Goal: Check status: Check status

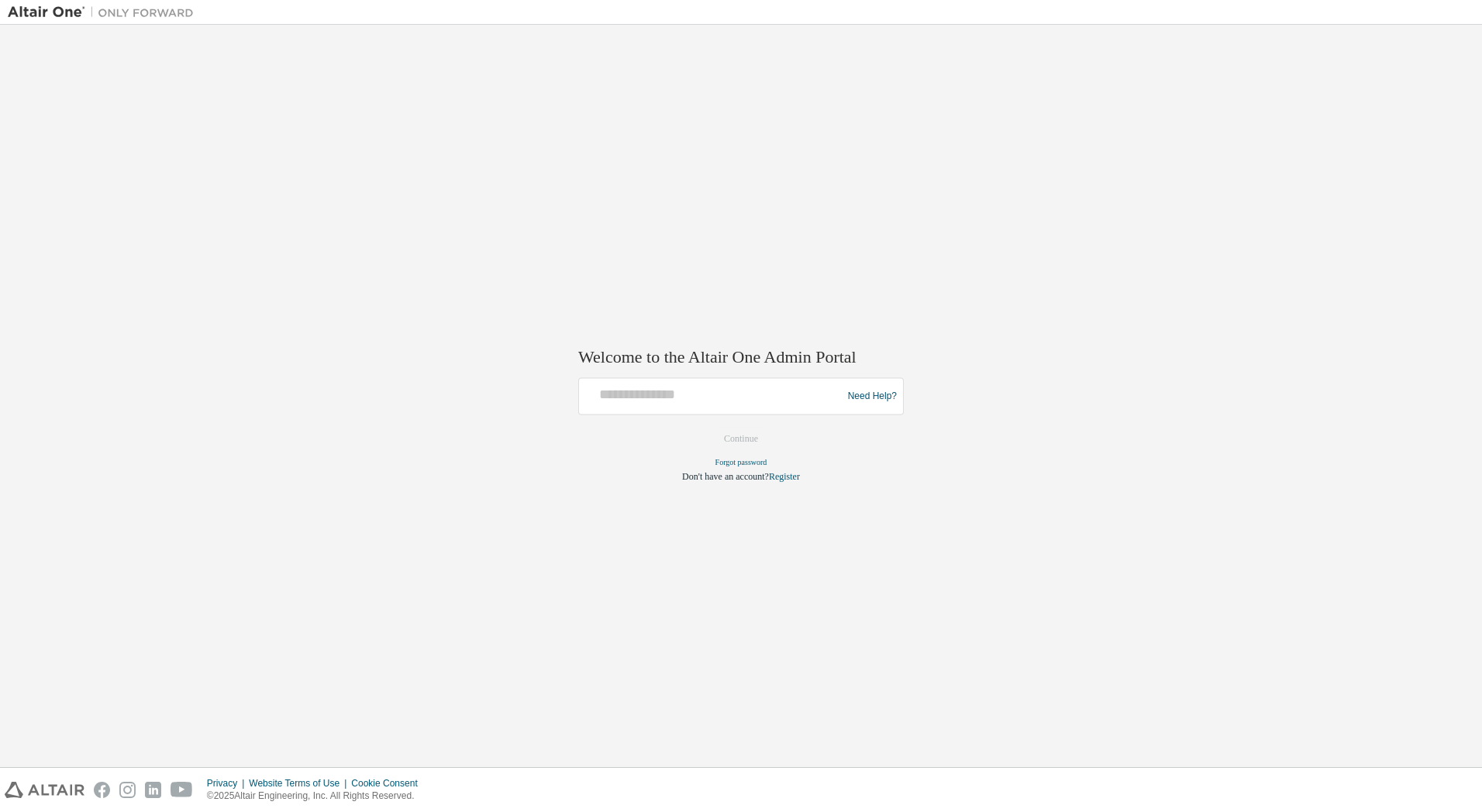
click at [669, 406] on div at bounding box center [712, 396] width 255 height 29
click at [681, 392] on input "text" at bounding box center [712, 393] width 255 height 23
type input "**********"
click at [754, 432] on button "Continue" at bounding box center [741, 439] width 67 height 23
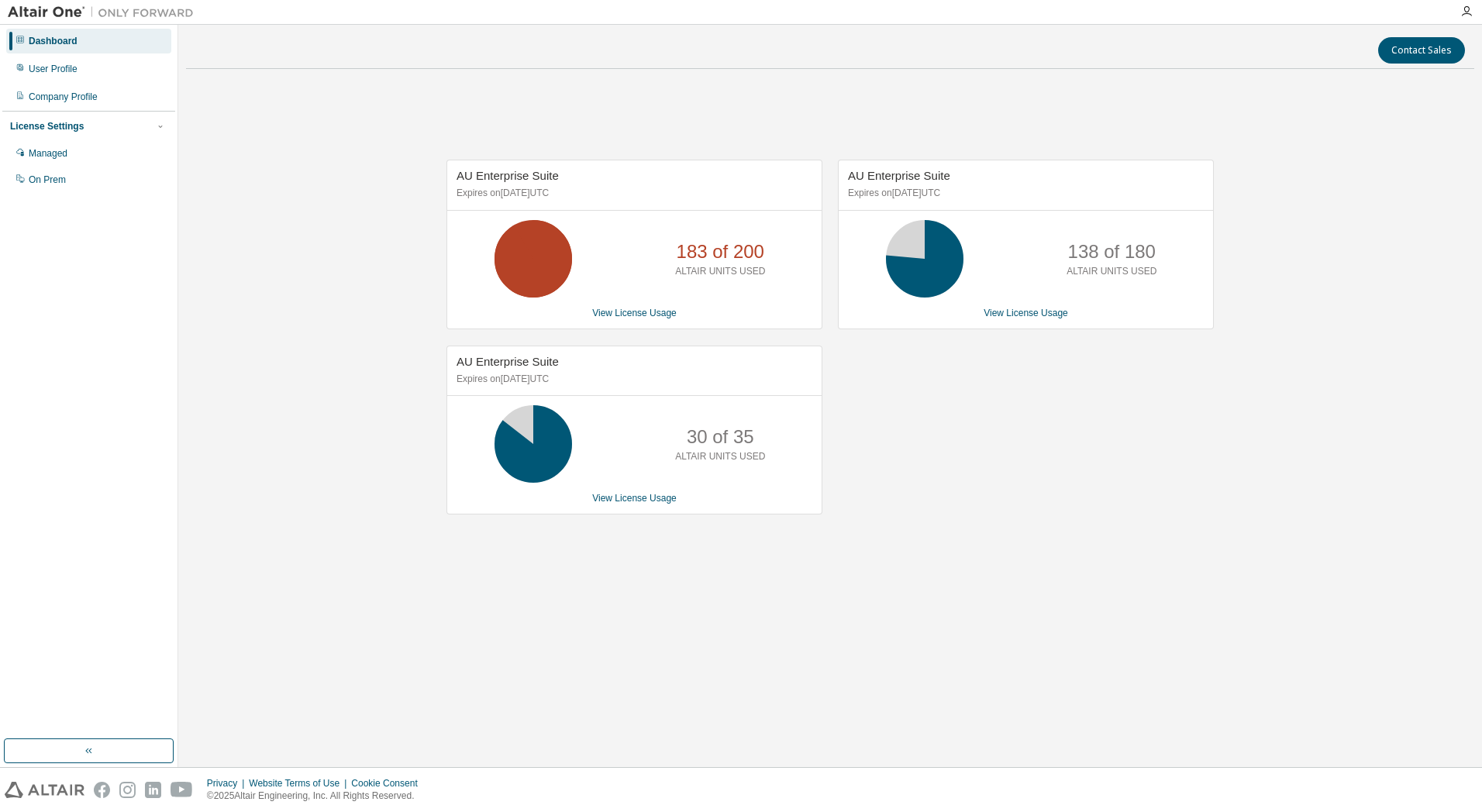
click at [1111, 513] on div "AU Enterprise Suite Expires on September 5, 2025 UTC 138 of 180 ALTAIR UNITS US…" at bounding box center [1018, 344] width 391 height 370
click at [1465, 15] on icon "button" at bounding box center [1466, 11] width 13 height 13
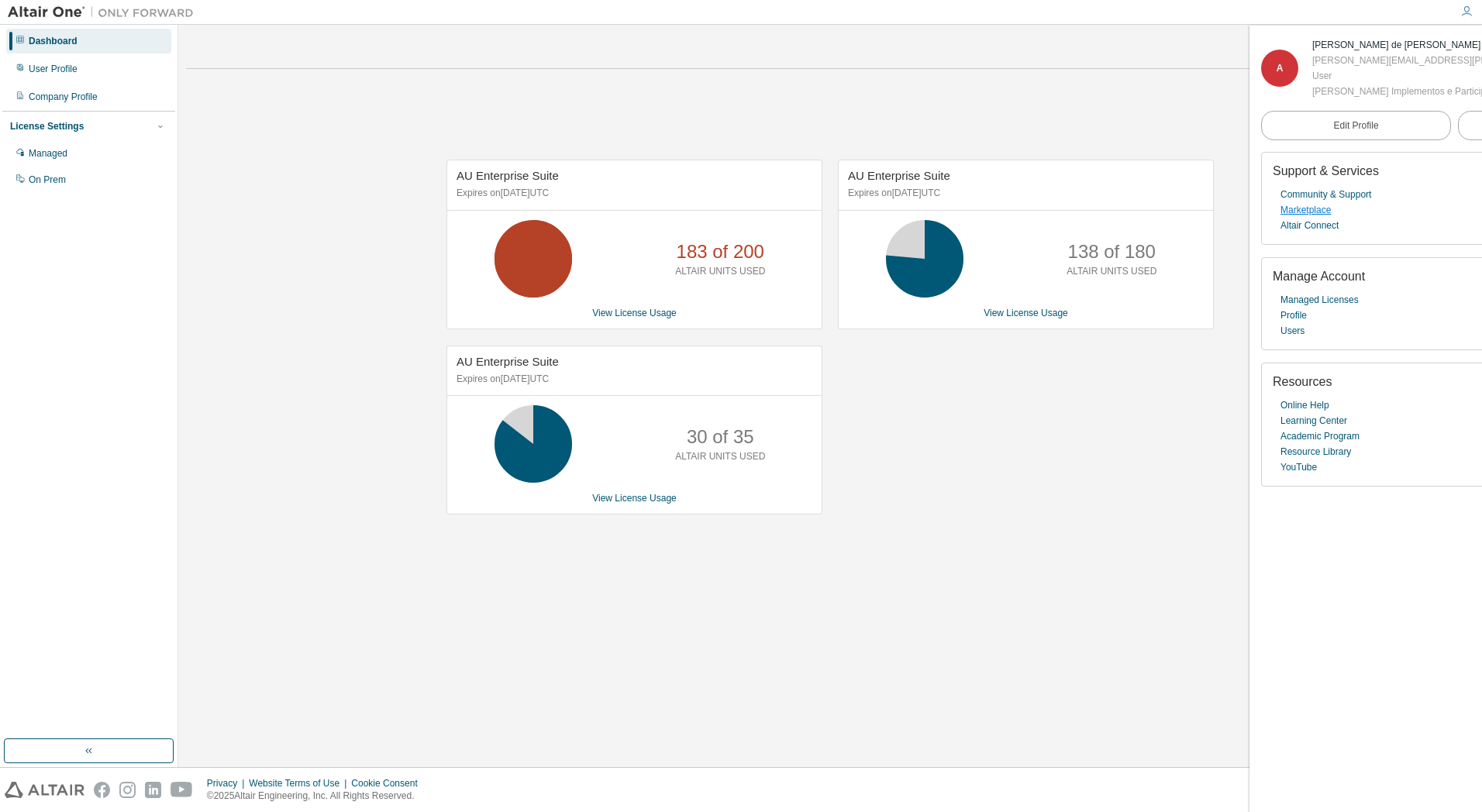
click at [1311, 209] on link "Marketplace" at bounding box center [1306, 209] width 50 height 15
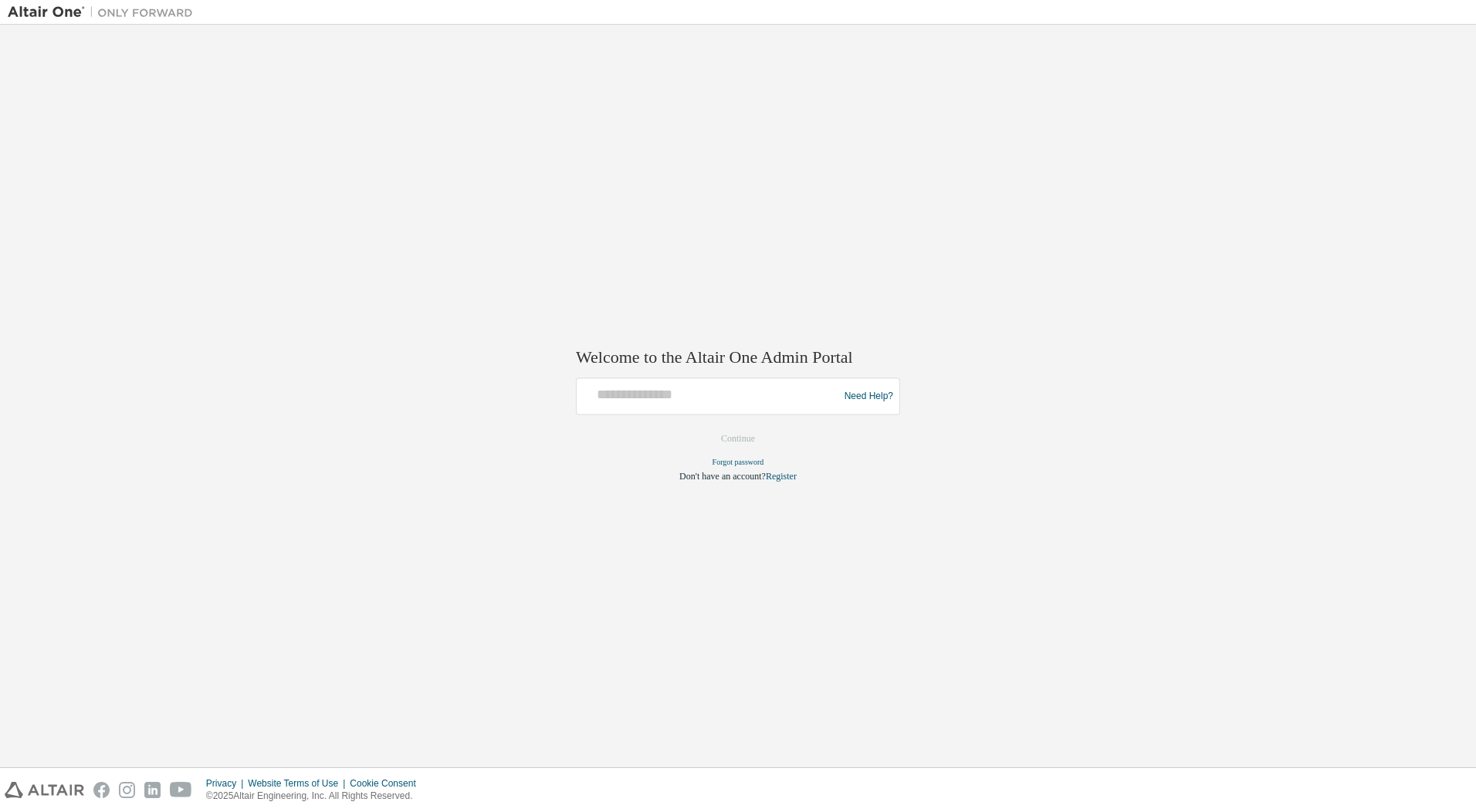
click at [679, 413] on div "Need Help?" at bounding box center [738, 396] width 324 height 37
click at [681, 395] on input "text" at bounding box center [710, 393] width 254 height 23
type input "**********"
click at [734, 441] on button "Continue" at bounding box center [738, 439] width 67 height 23
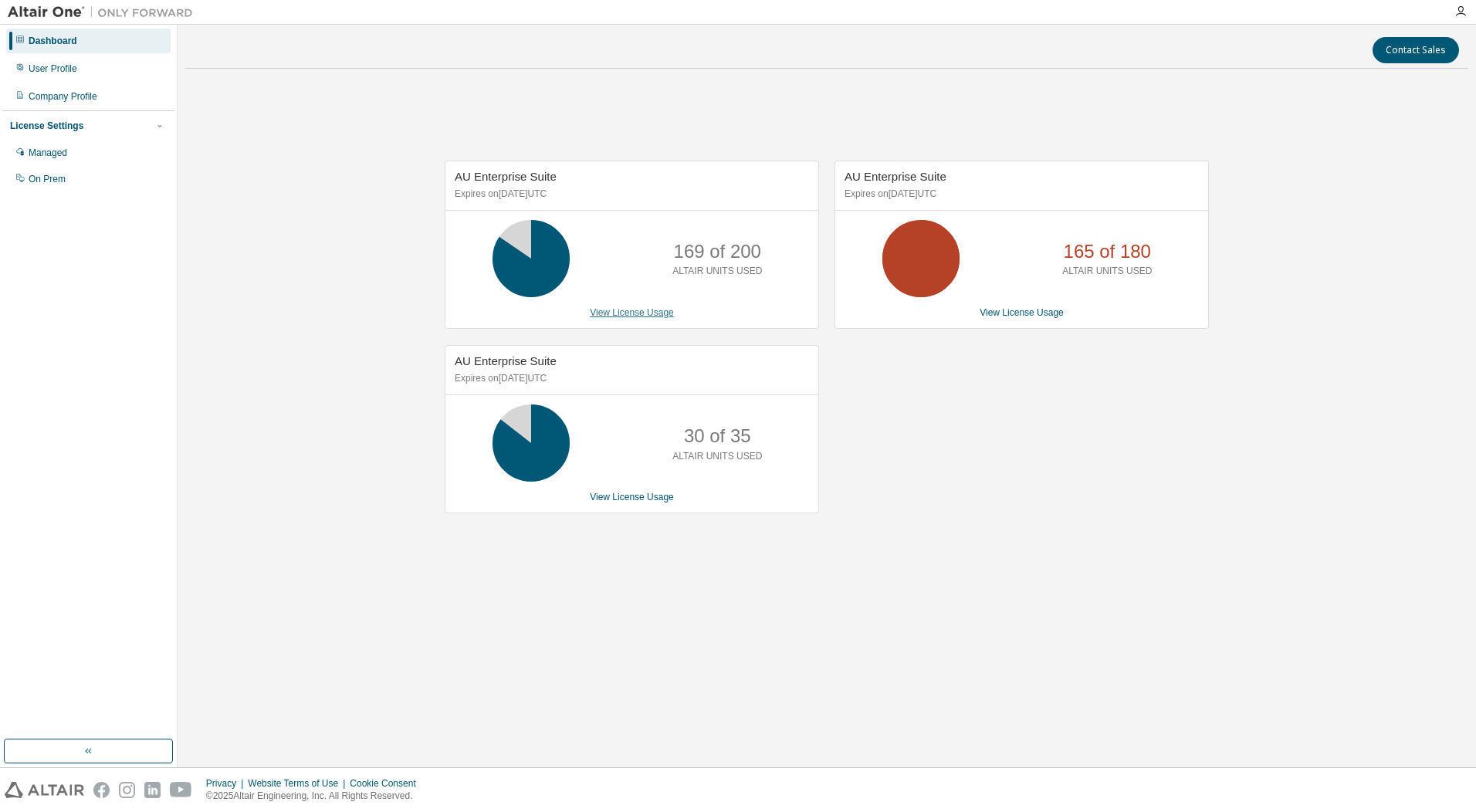
click at [645, 313] on link "View License Usage" at bounding box center [631, 312] width 84 height 11
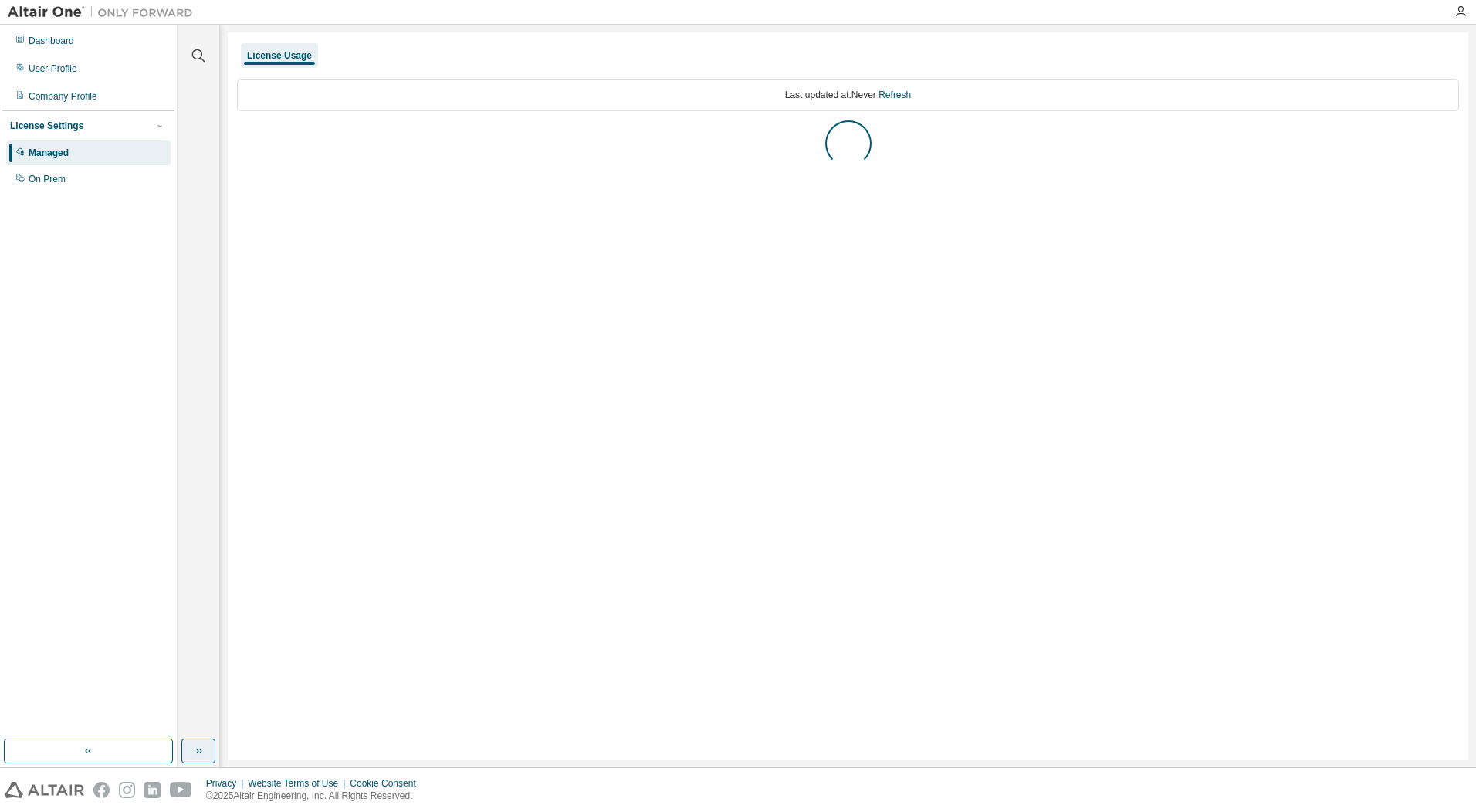
click at [192, 763] on button "button" at bounding box center [198, 751] width 34 height 25
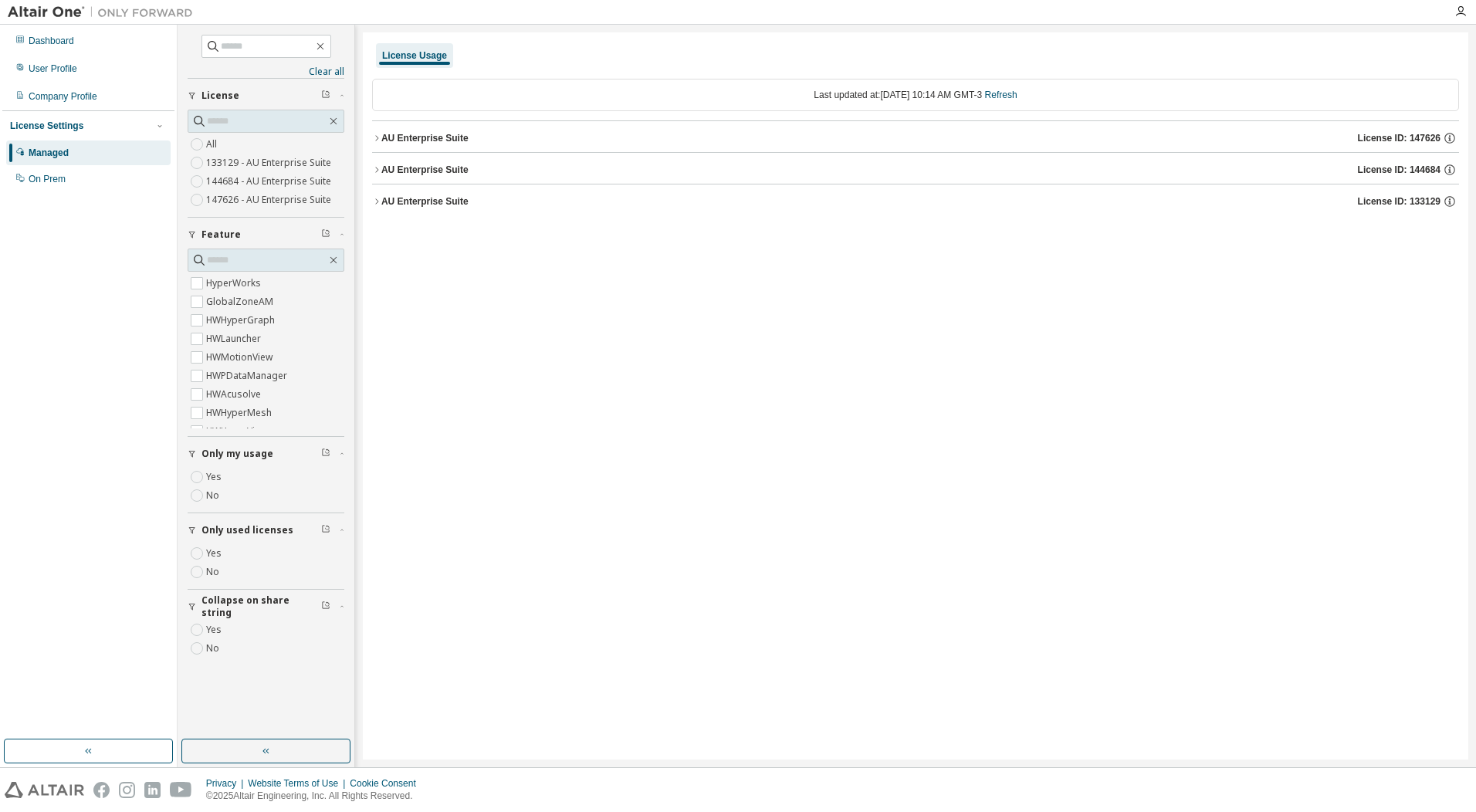
click at [432, 139] on div "AU Enterprise Suite" at bounding box center [425, 138] width 87 height 13
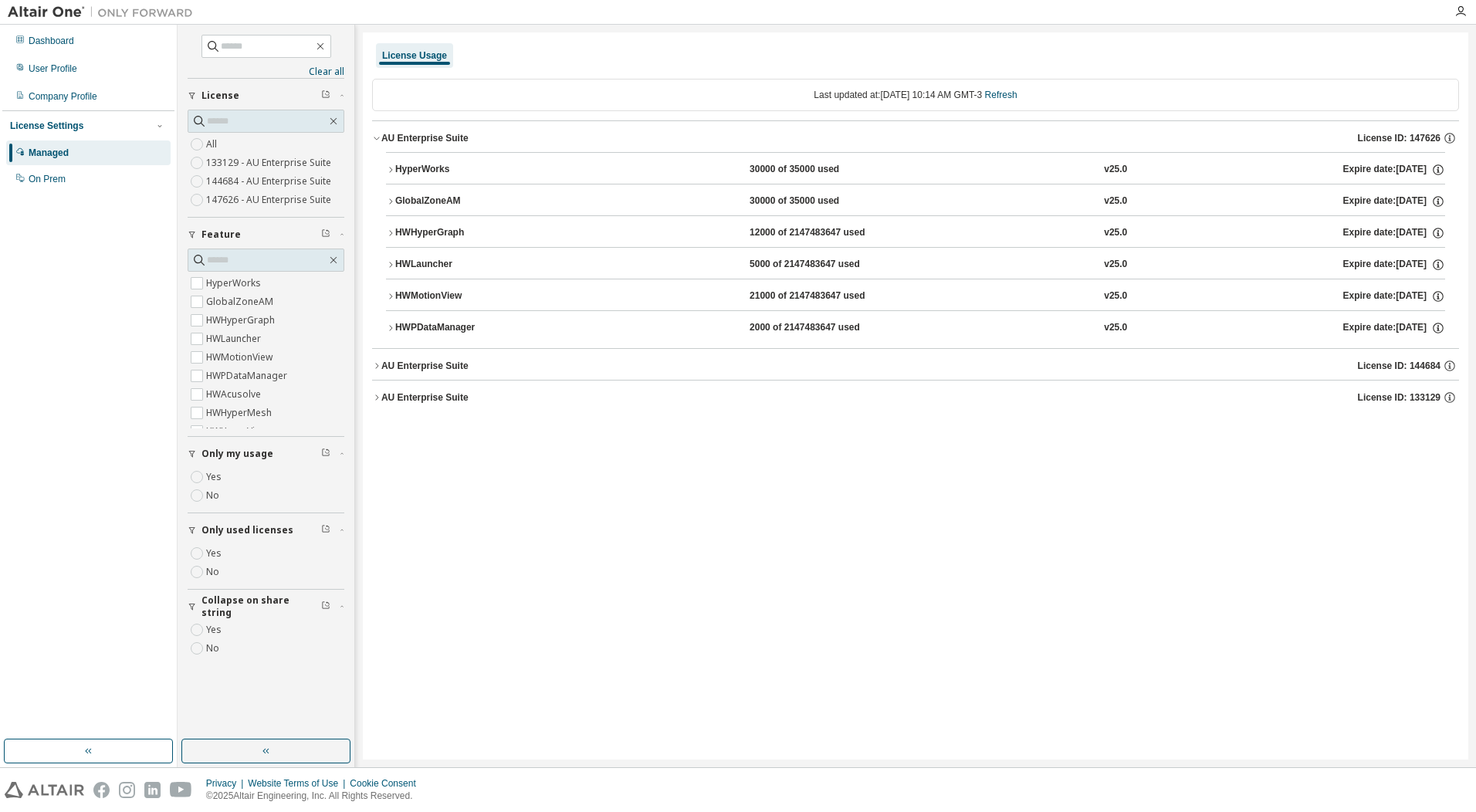
click at [436, 141] on div "AU Enterprise Suite" at bounding box center [425, 138] width 87 height 13
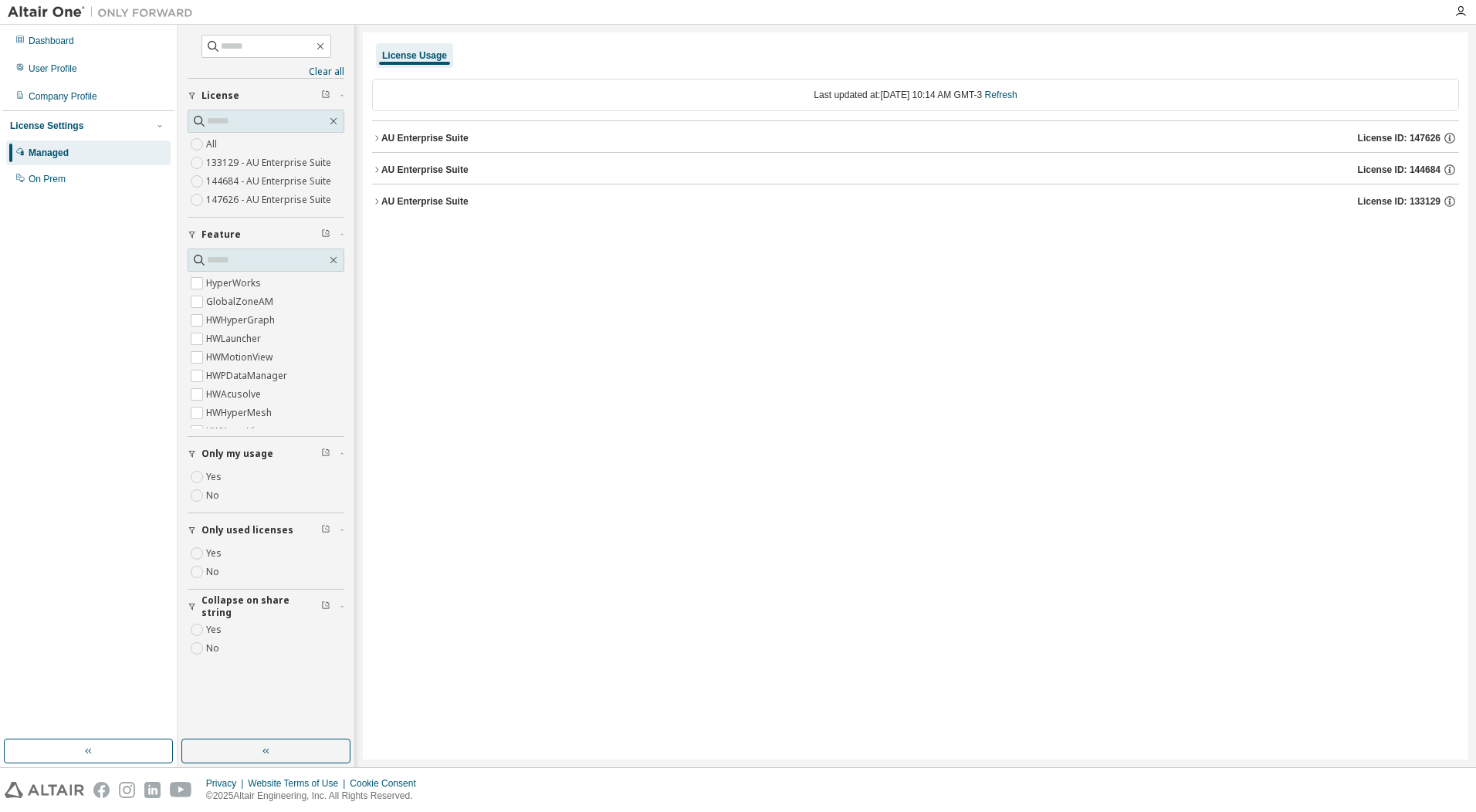
click at [436, 168] on div "AU Enterprise Suite" at bounding box center [425, 169] width 87 height 13
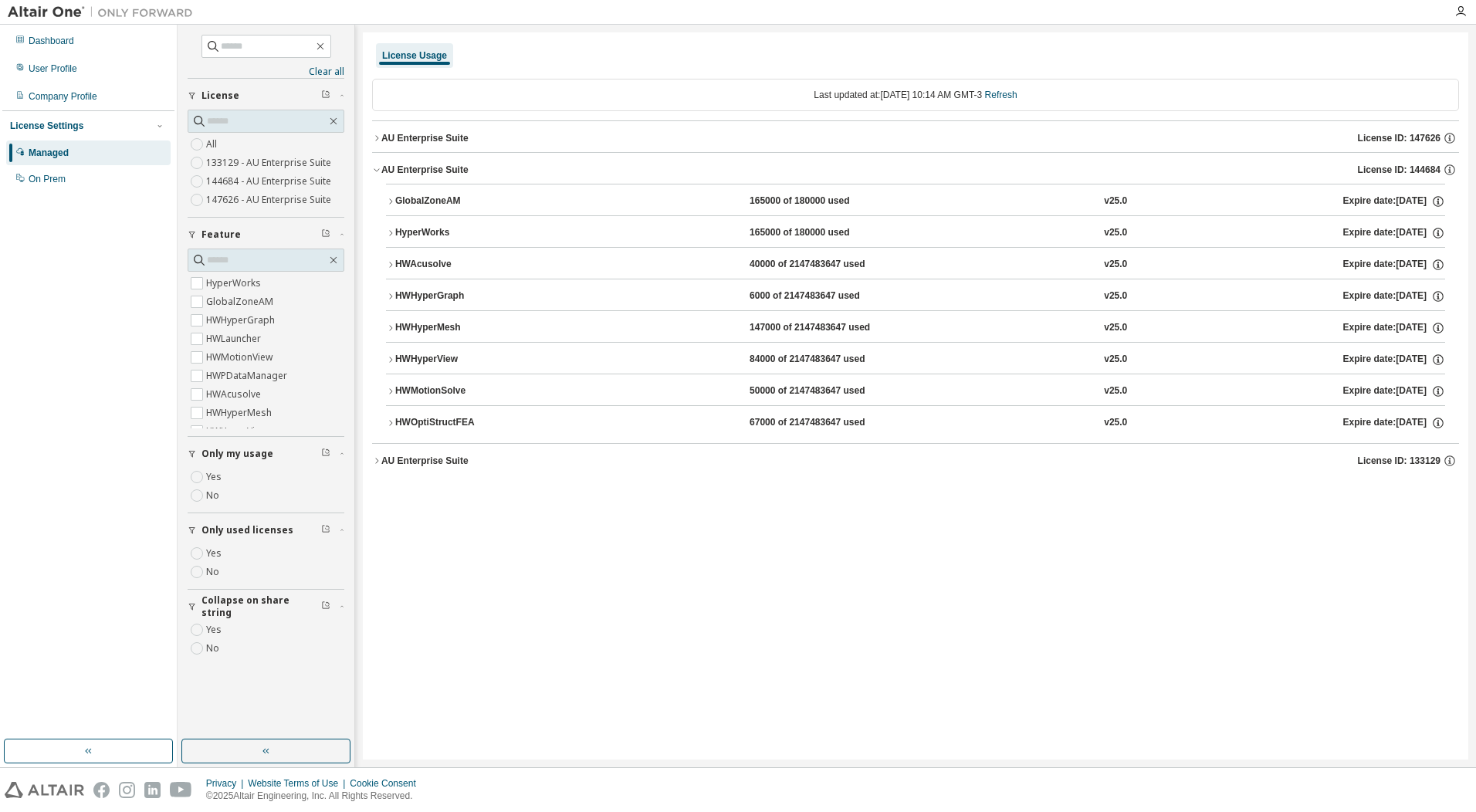
click at [438, 384] on div "HWMotionSolve" at bounding box center [464, 391] width 139 height 14
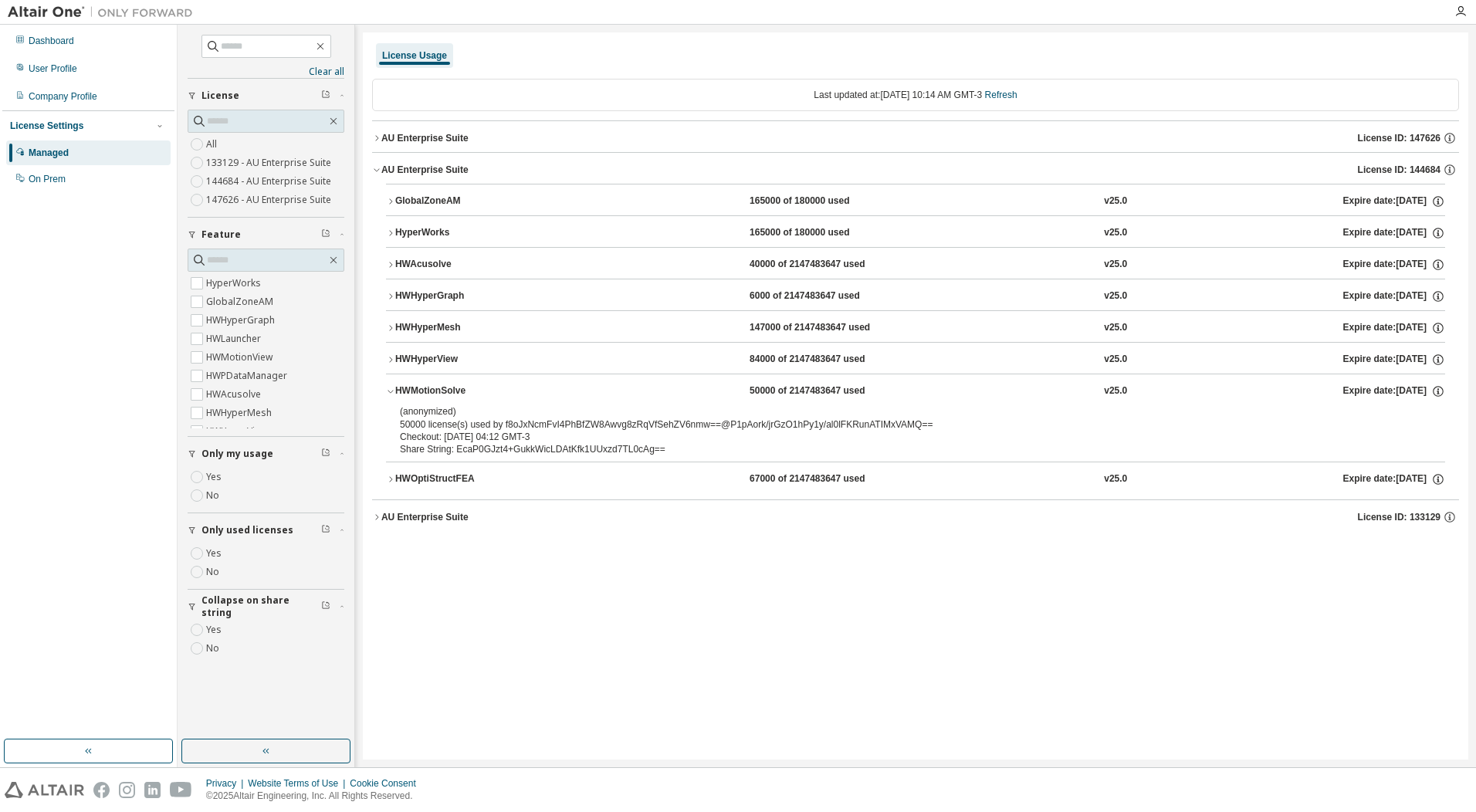
click at [438, 384] on div "HWMotionSolve" at bounding box center [464, 391] width 139 height 14
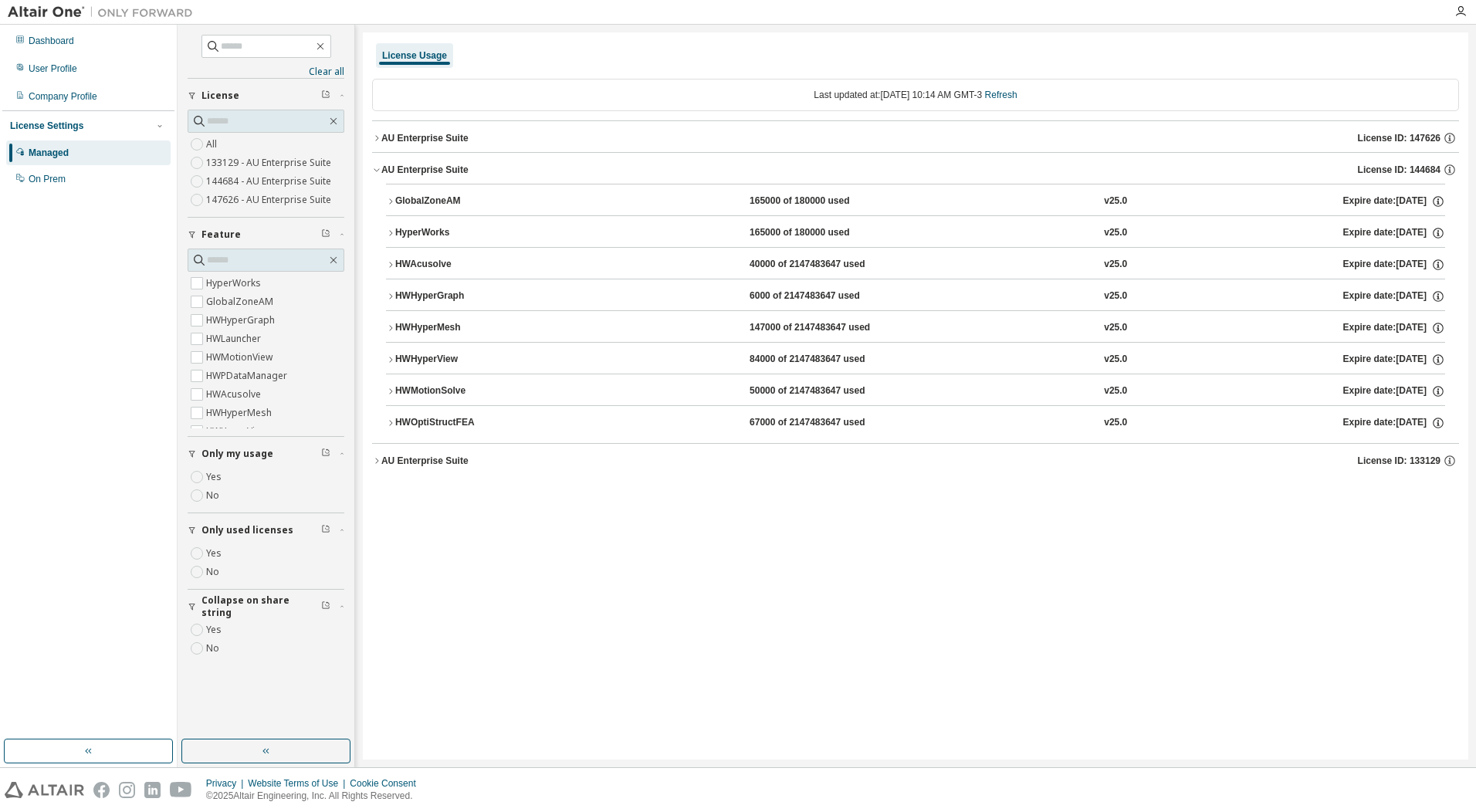
click at [446, 261] on div "HWAcusolve" at bounding box center [464, 265] width 139 height 14
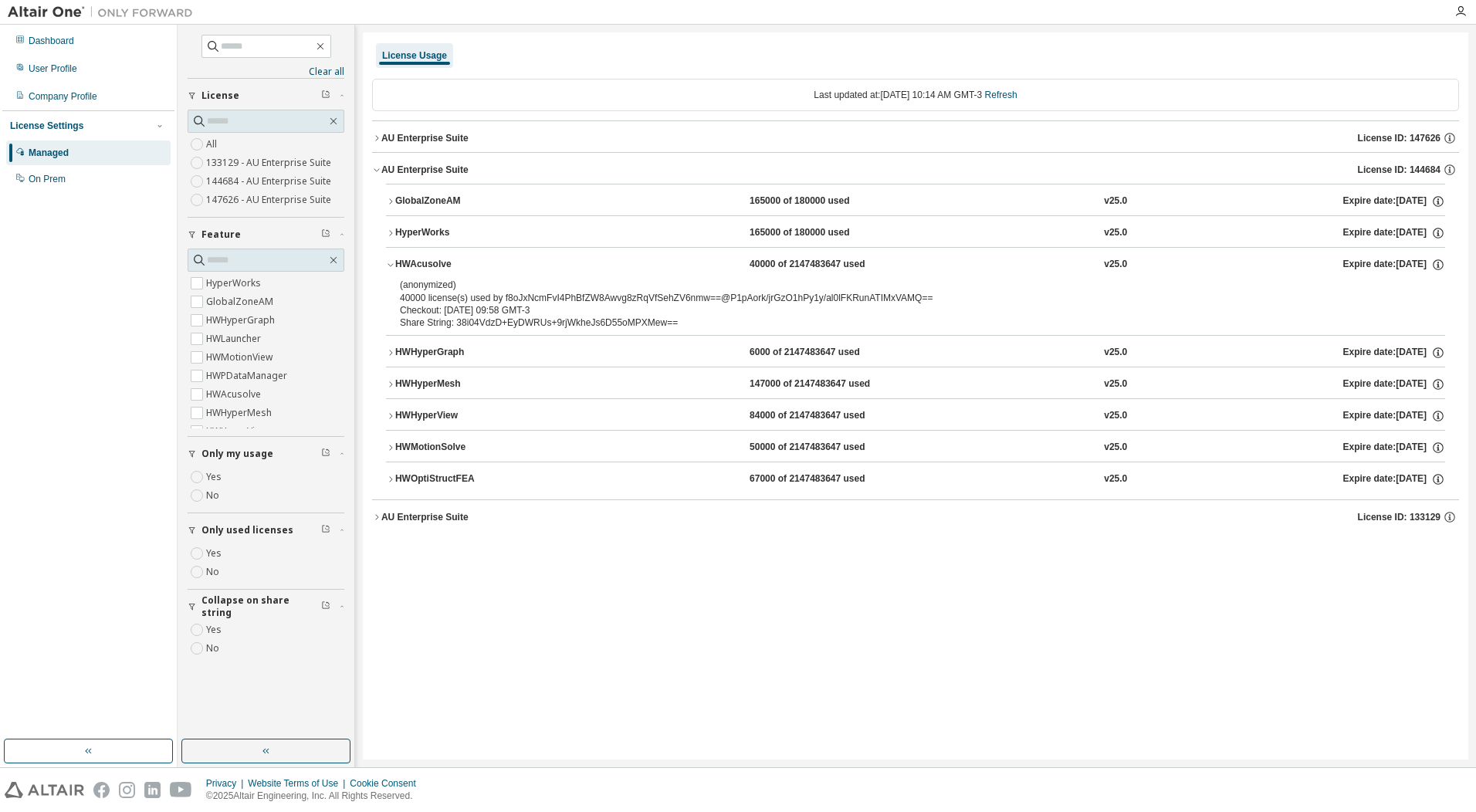
click at [446, 261] on div "HWAcusolve" at bounding box center [464, 265] width 139 height 14
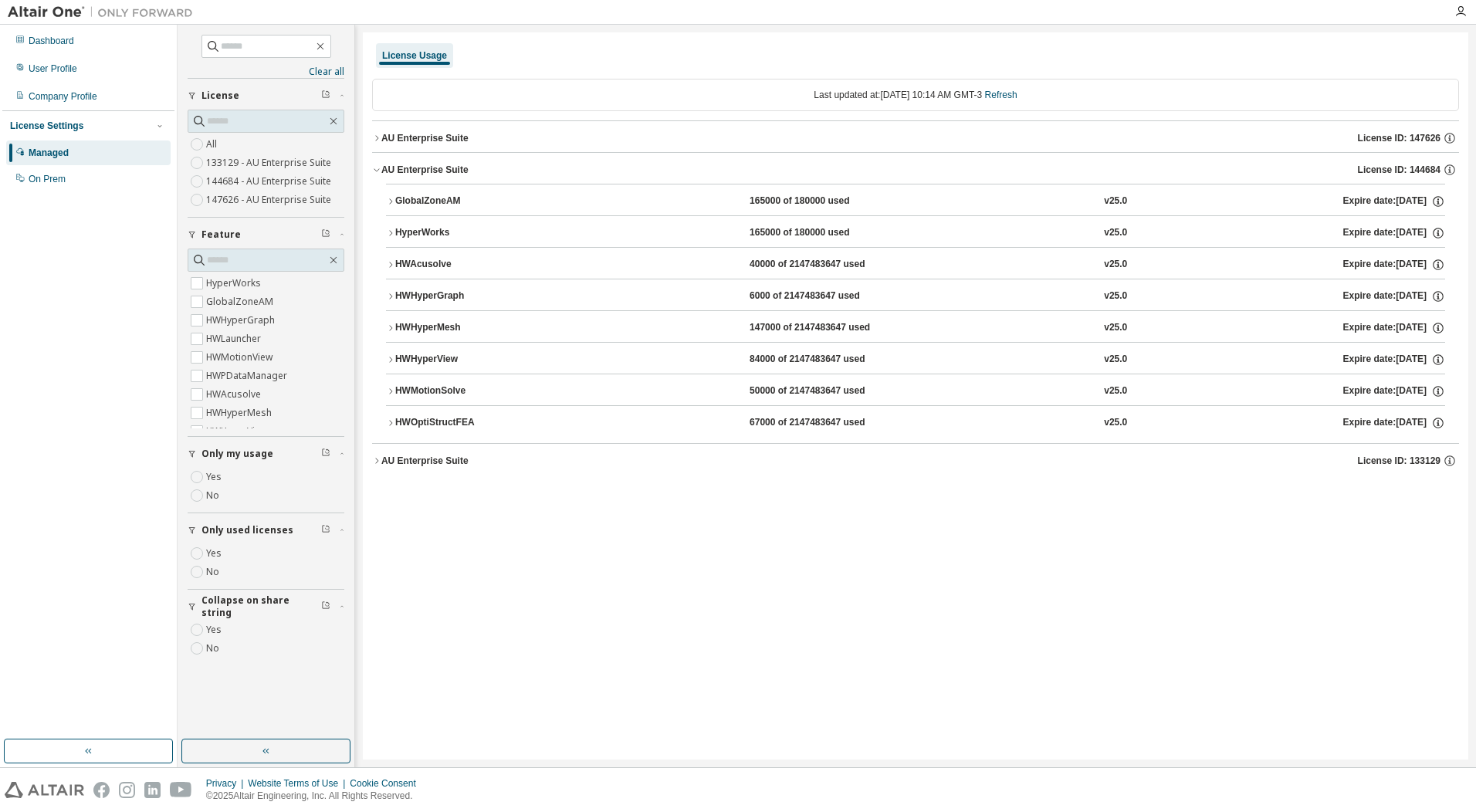
click at [434, 459] on div "AU Enterprise Suite" at bounding box center [425, 461] width 87 height 13
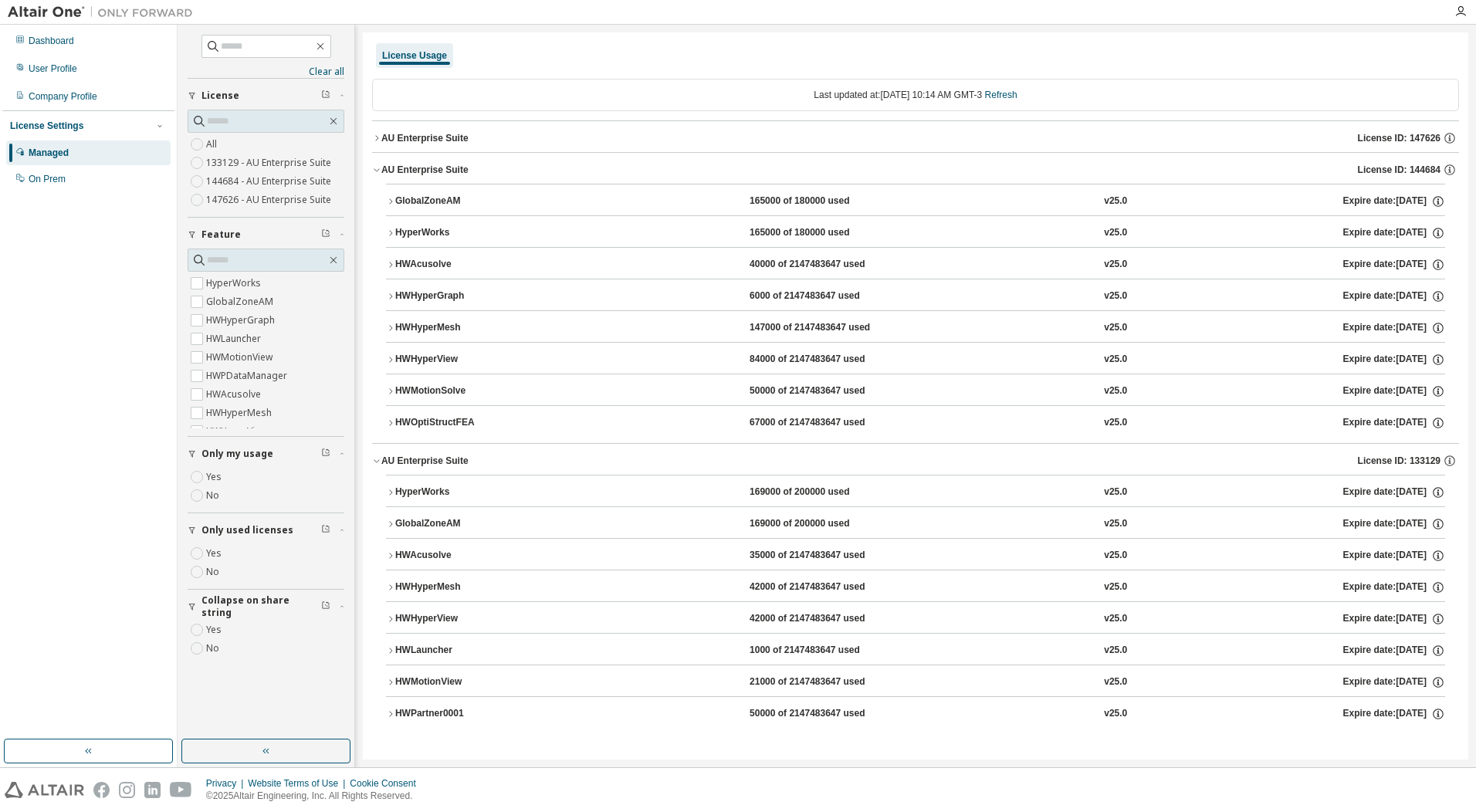
click at [434, 459] on div "AU Enterprise Suite" at bounding box center [425, 461] width 87 height 13
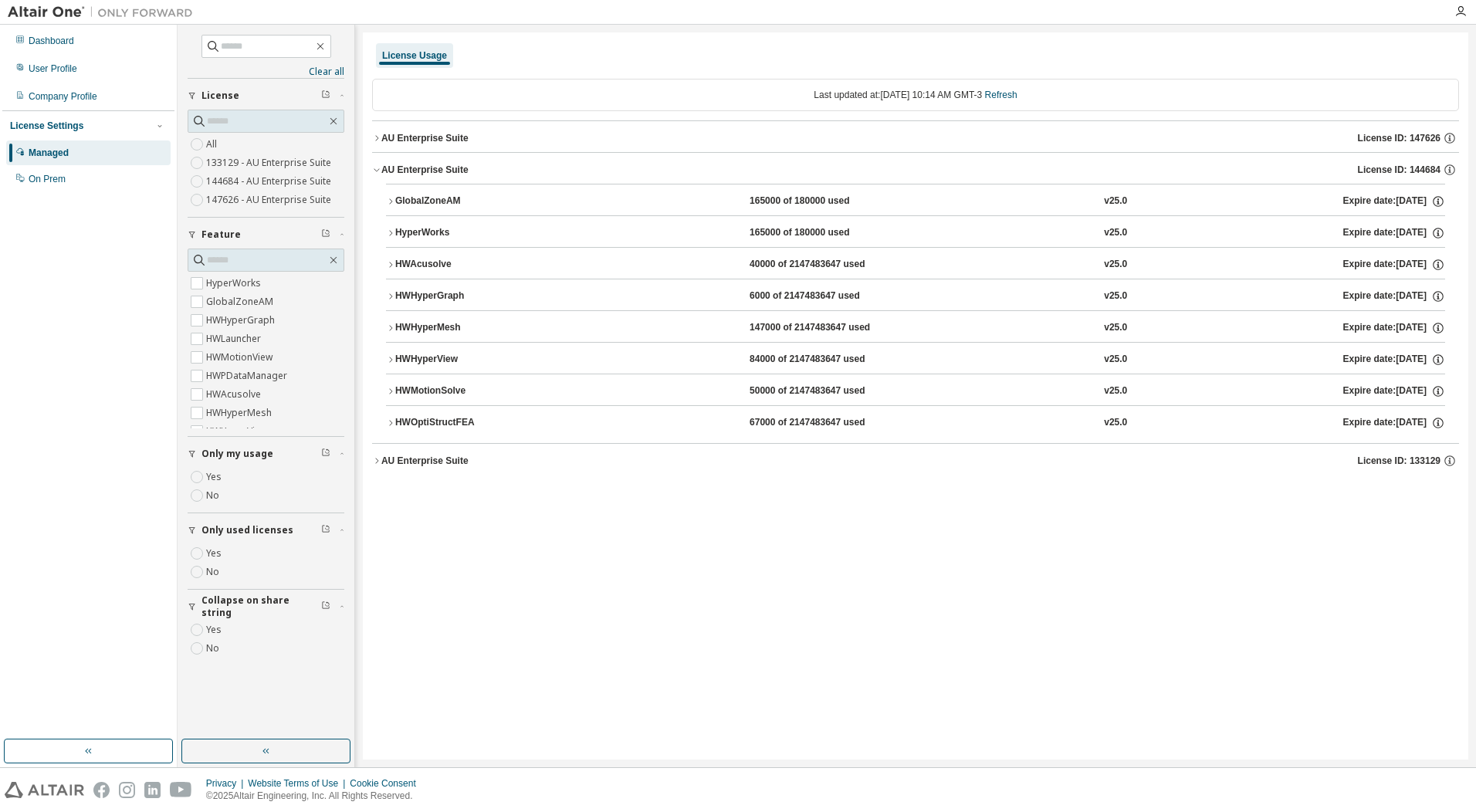
click at [428, 174] on div "AU Enterprise Suite" at bounding box center [425, 169] width 87 height 13
